Goal: Task Accomplishment & Management: Use online tool/utility

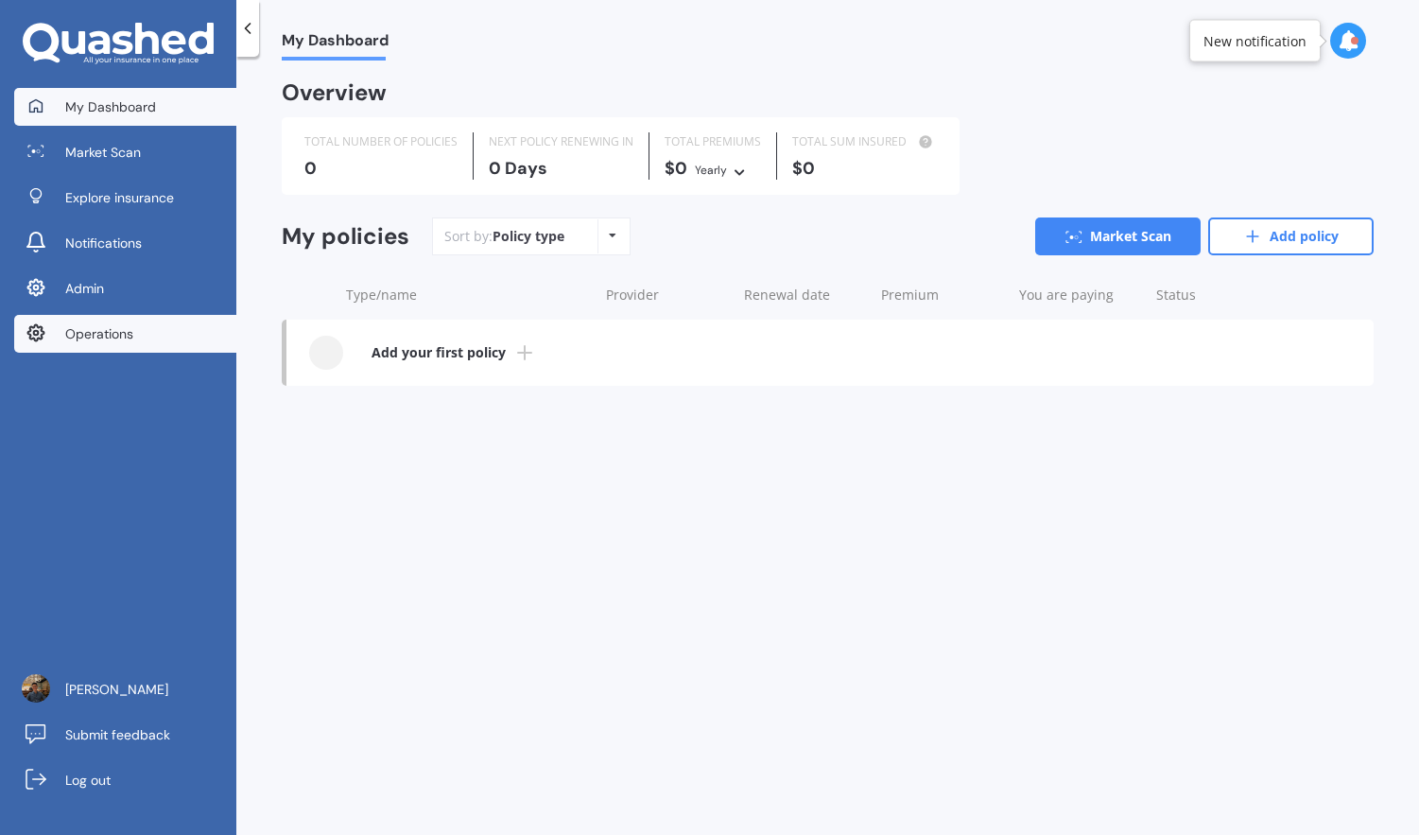
click at [133, 326] on link "Operations" at bounding box center [125, 334] width 222 height 38
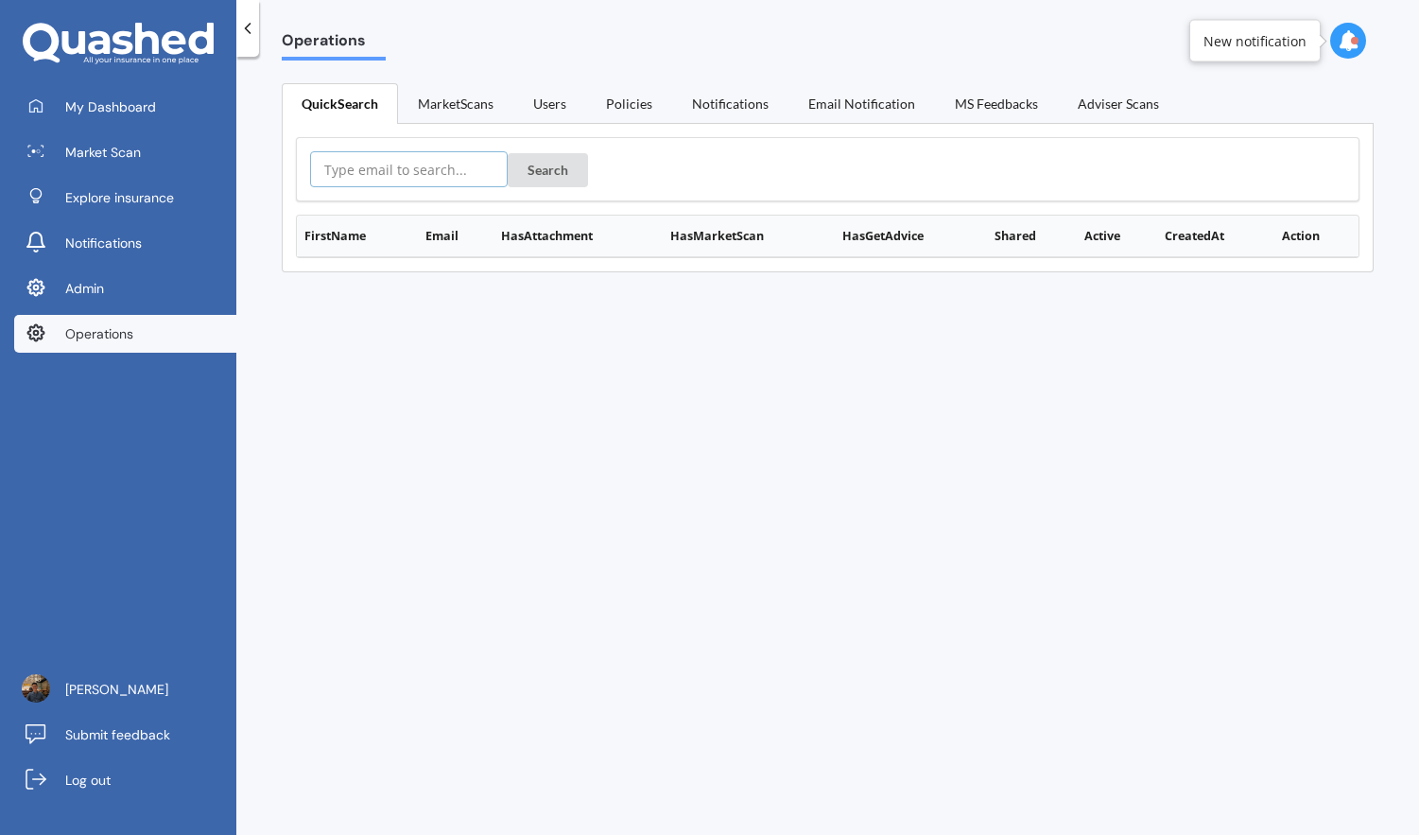
click at [421, 160] on input "text" at bounding box center [409, 169] width 198 height 36
paste input "[EMAIL_ADDRESS][PERSON_NAME][DOMAIN_NAME]"
type input "[EMAIL_ADDRESS][PERSON_NAME][DOMAIN_NAME]"
click at [508, 153] on button "Search" at bounding box center [548, 170] width 80 height 34
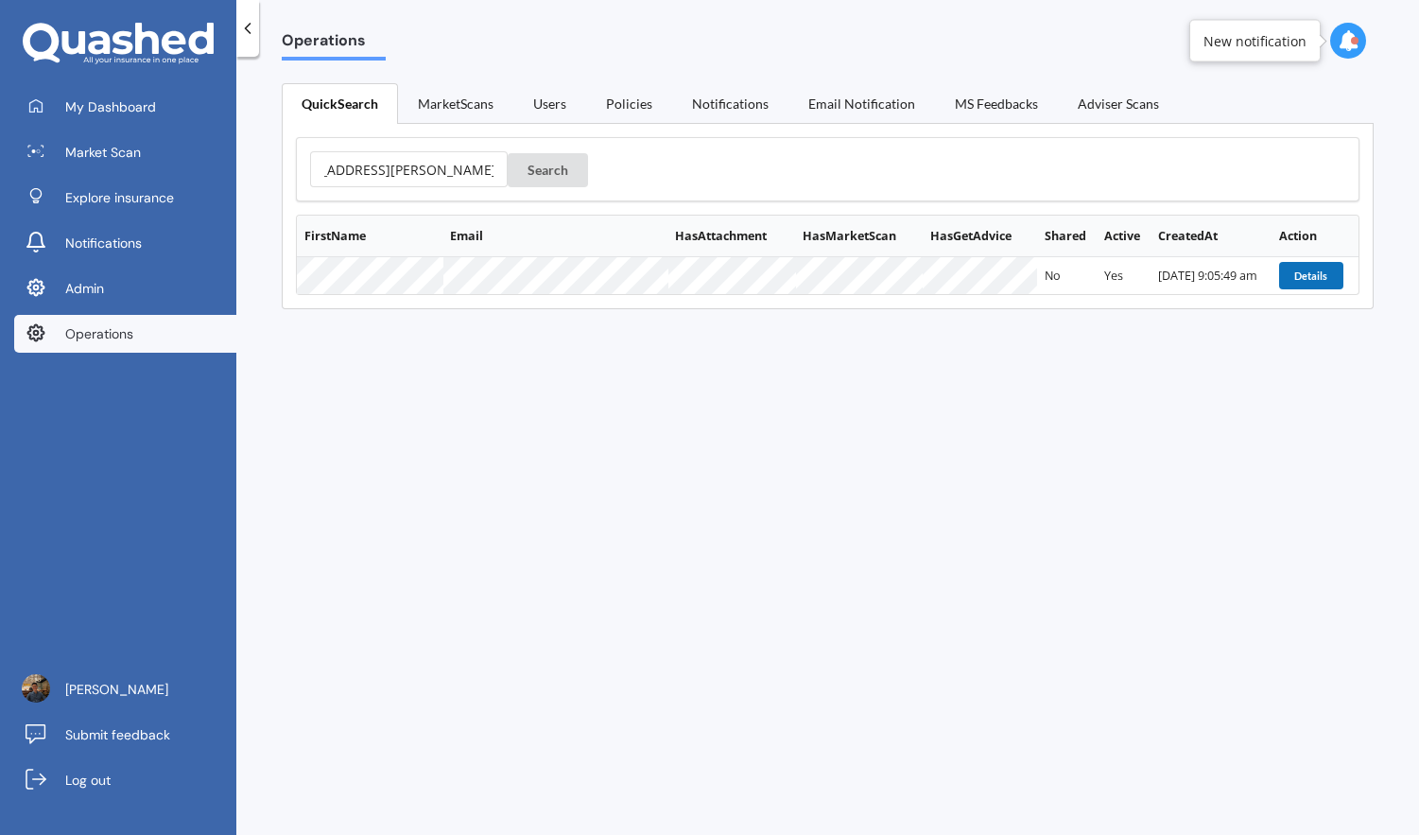
click at [1306, 271] on button "Details" at bounding box center [1311, 275] width 64 height 26
click at [117, 767] on link "Log out" at bounding box center [125, 780] width 222 height 38
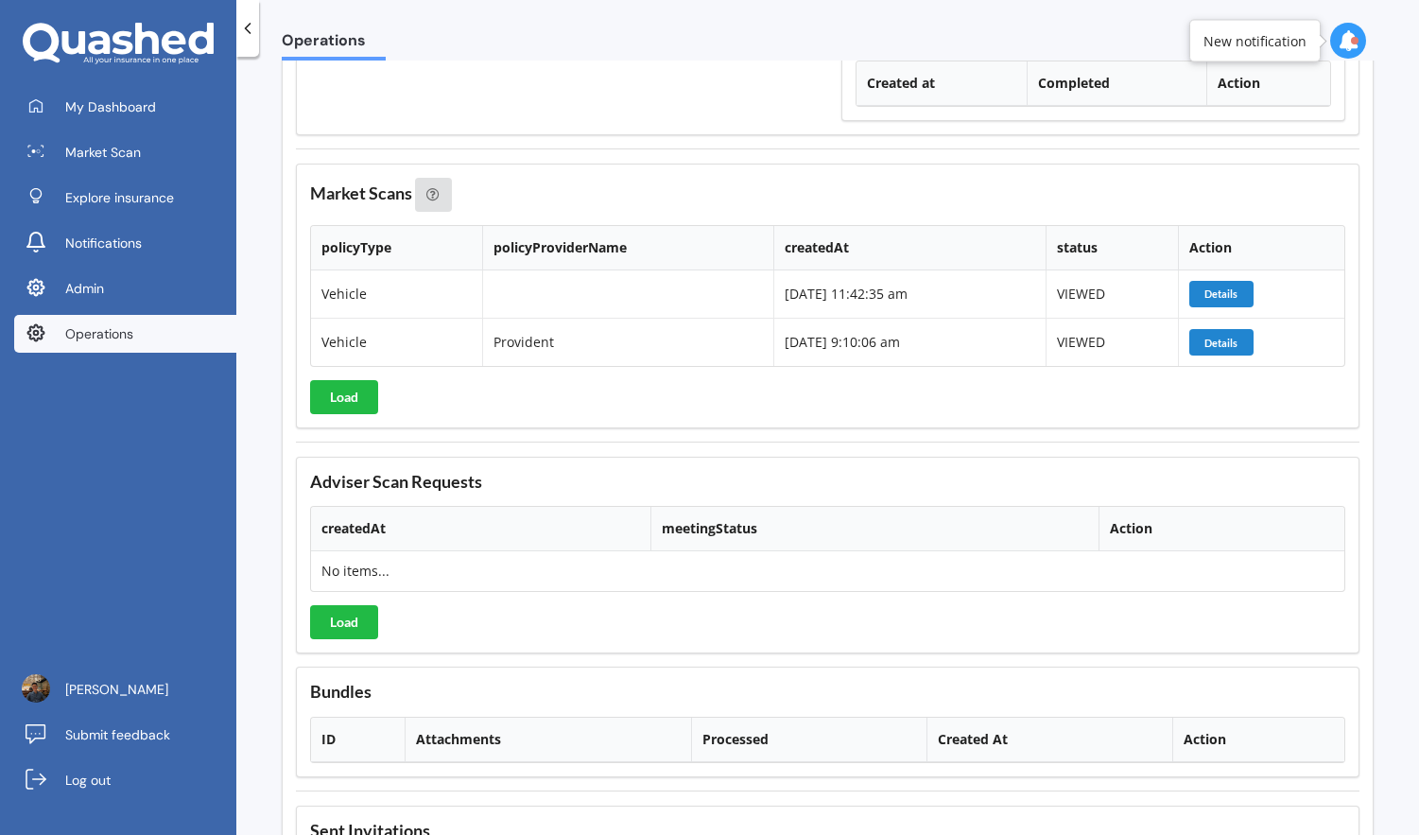
scroll to position [2885, 0]
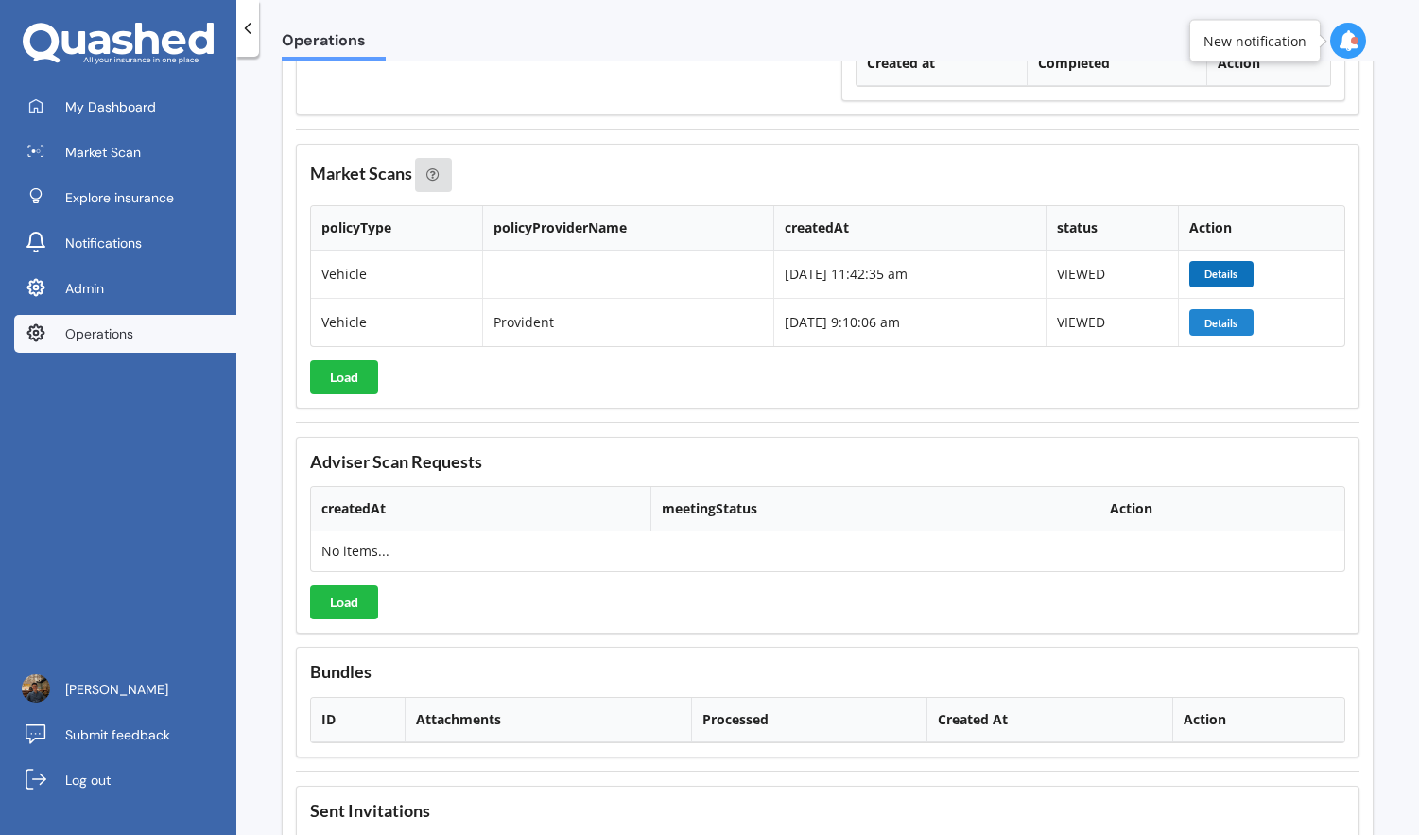
click at [1233, 271] on button "Details" at bounding box center [1221, 274] width 64 height 26
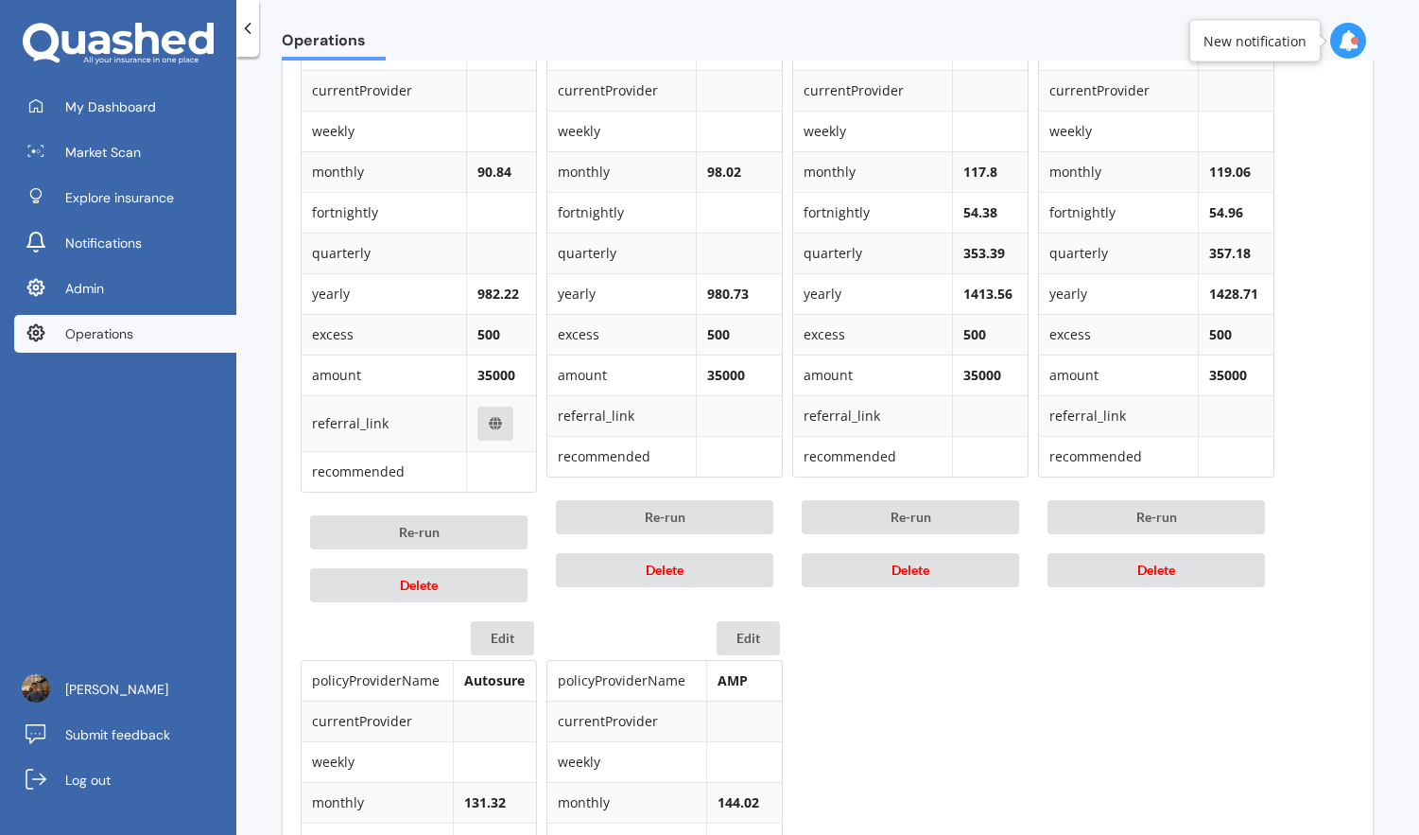
scroll to position [1055, 0]
